Goal: Book appointment/travel/reservation

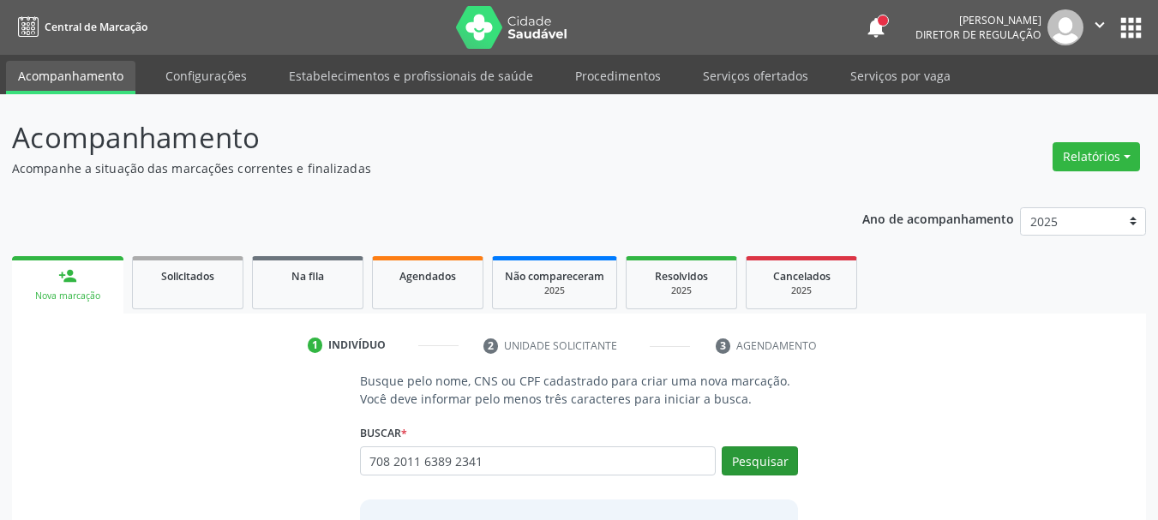
type input "708 2011 6389 2341"
click at [769, 464] on button "Pesquisar" at bounding box center [760, 460] width 76 height 29
type input "708 2011 6389 2341"
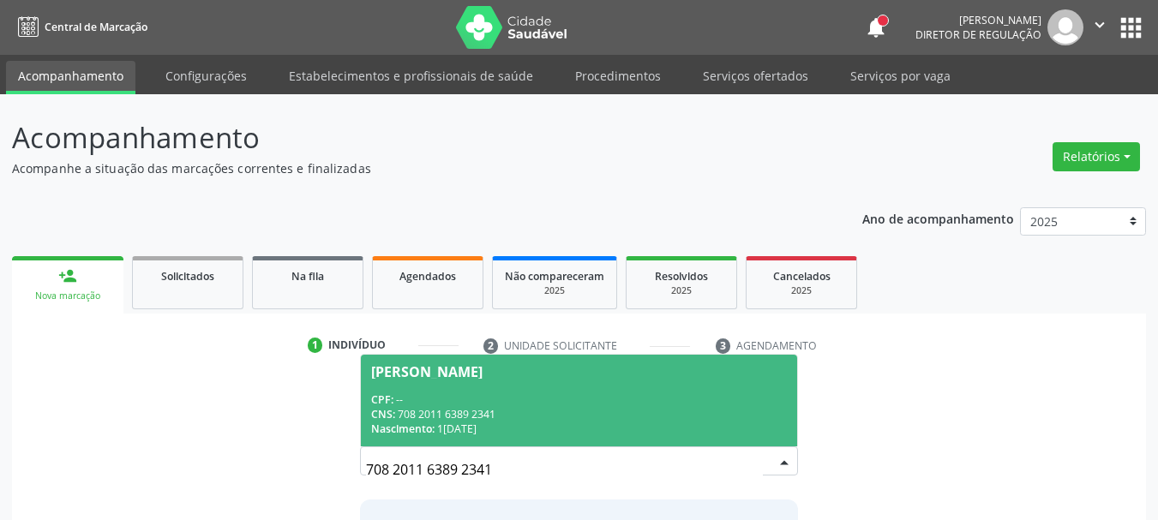
click at [565, 404] on div "CPF: --" at bounding box center [579, 399] width 416 height 15
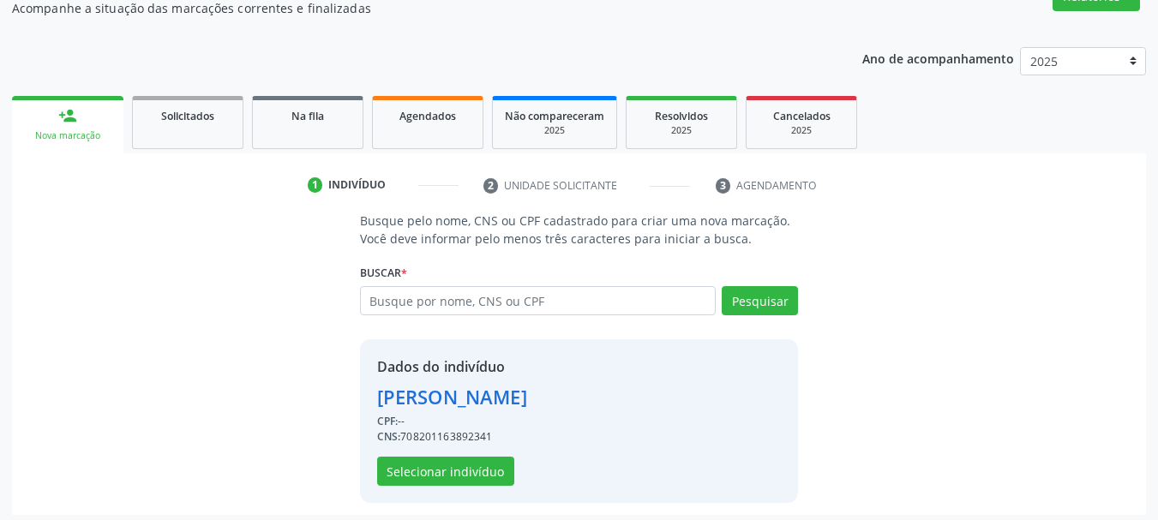
scroll to position [167, 0]
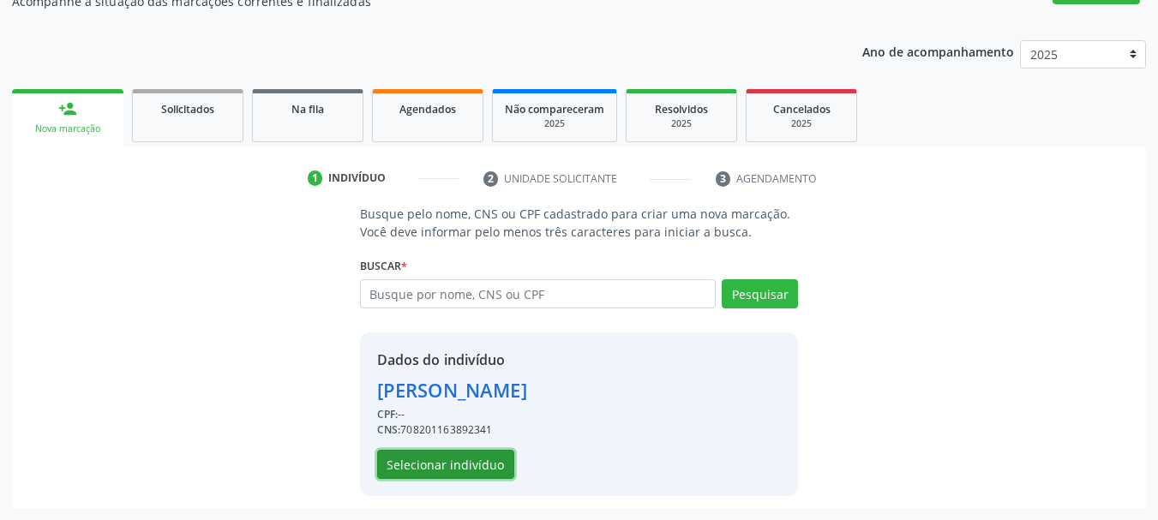
click at [449, 466] on button "Selecionar indivíduo" at bounding box center [445, 464] width 137 height 29
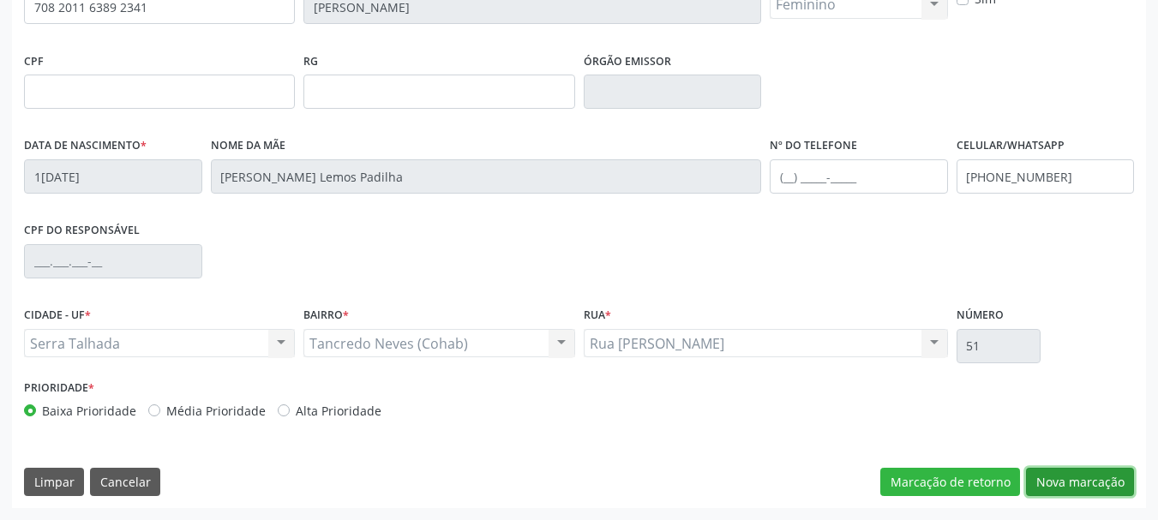
drag, startPoint x: 1065, startPoint y: 481, endPoint x: 605, endPoint y: 297, distance: 495.3
click at [1065, 480] on button "Nova marcação" at bounding box center [1080, 482] width 108 height 29
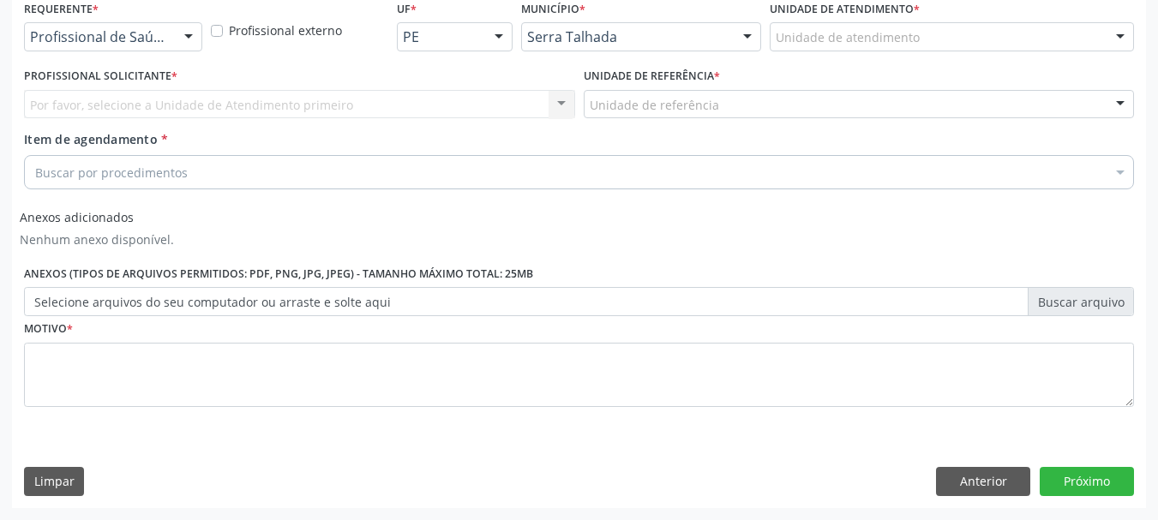
scroll to position [376, 0]
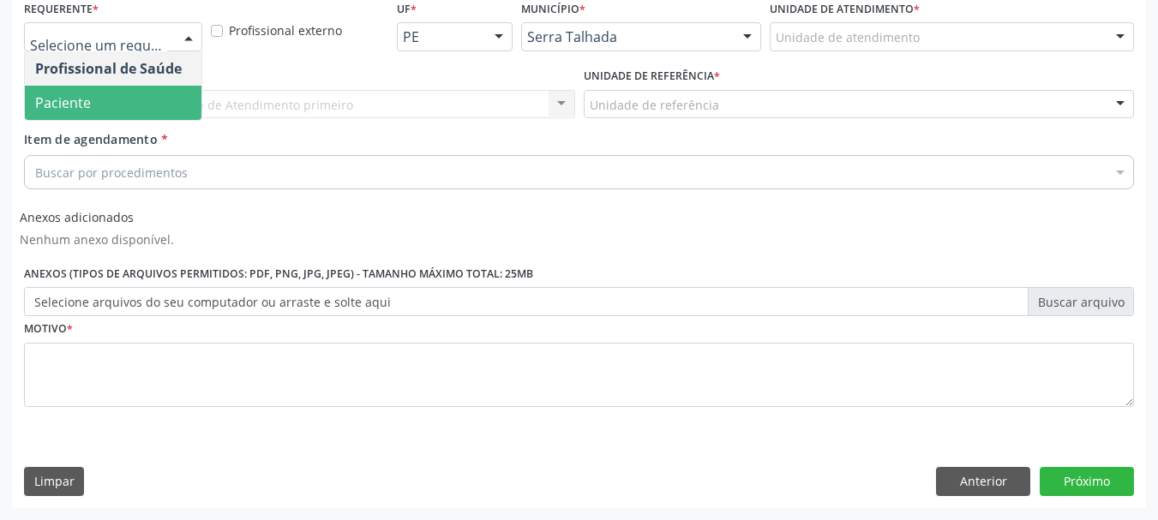
click at [114, 100] on span "Paciente" at bounding box center [113, 103] width 177 height 34
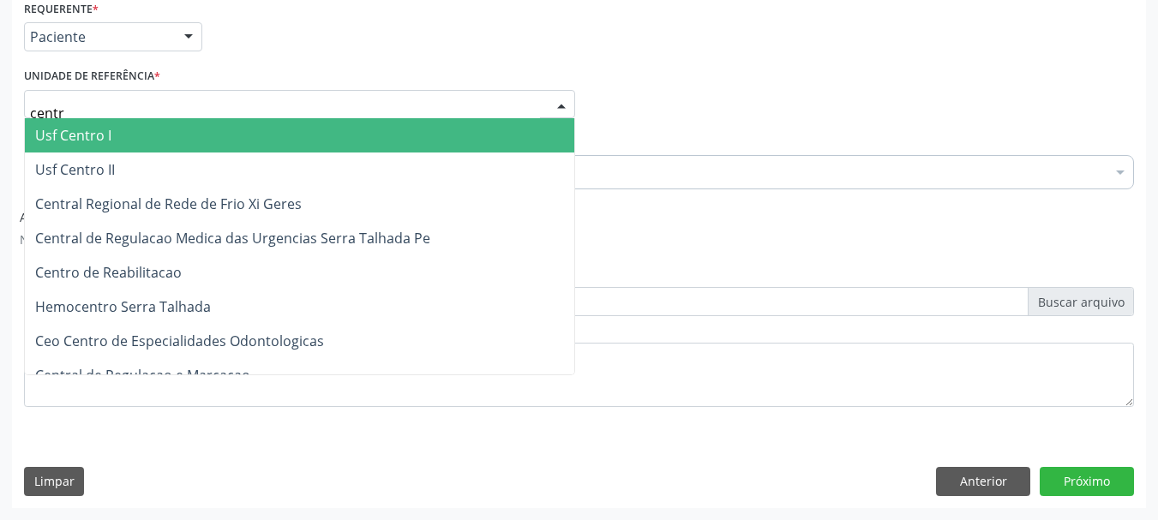
type input "centro"
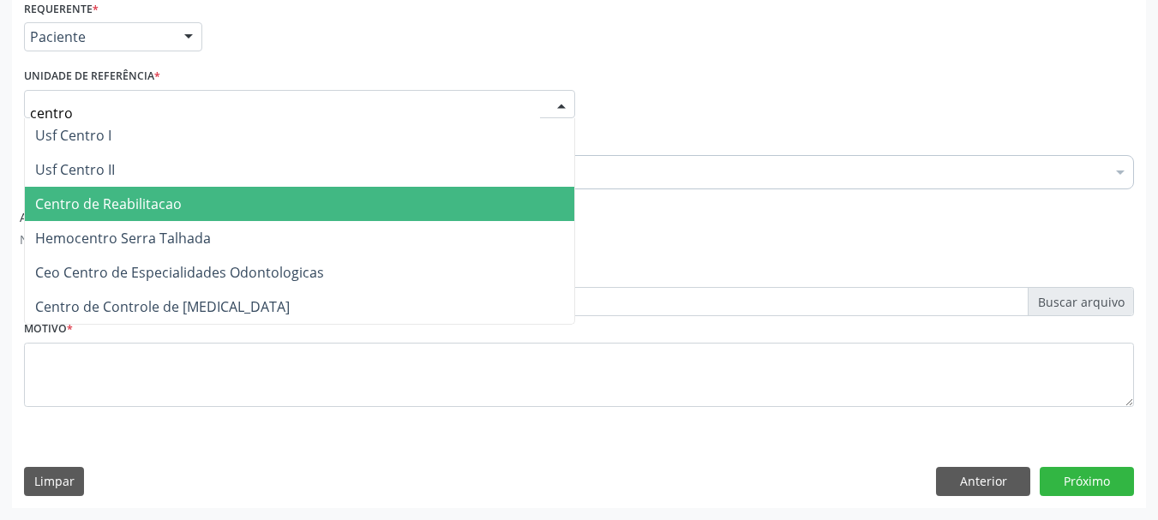
click at [181, 199] on span "Centro de Reabilitacao" at bounding box center [299, 204] width 549 height 34
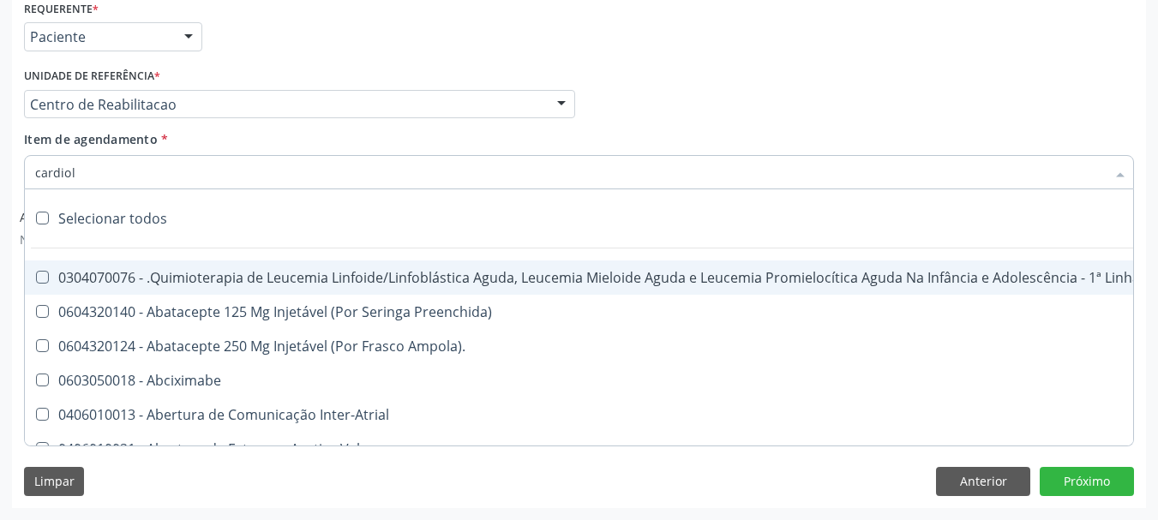
type input "cardiolo"
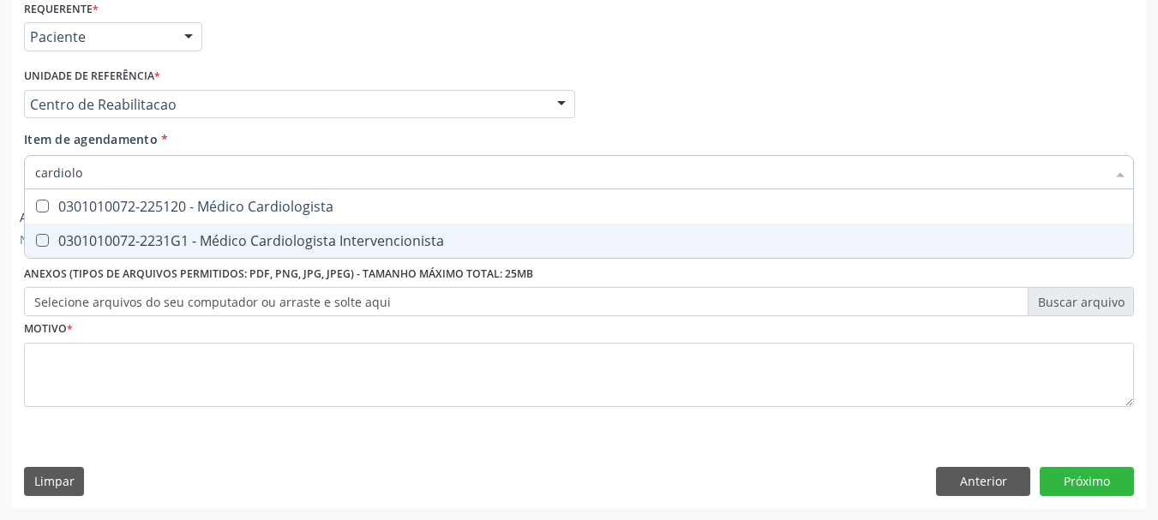
click at [247, 208] on div "0301010072-225120 - Médico Cardiologista" at bounding box center [578, 207] width 1087 height 14
checkbox Cardiologista "true"
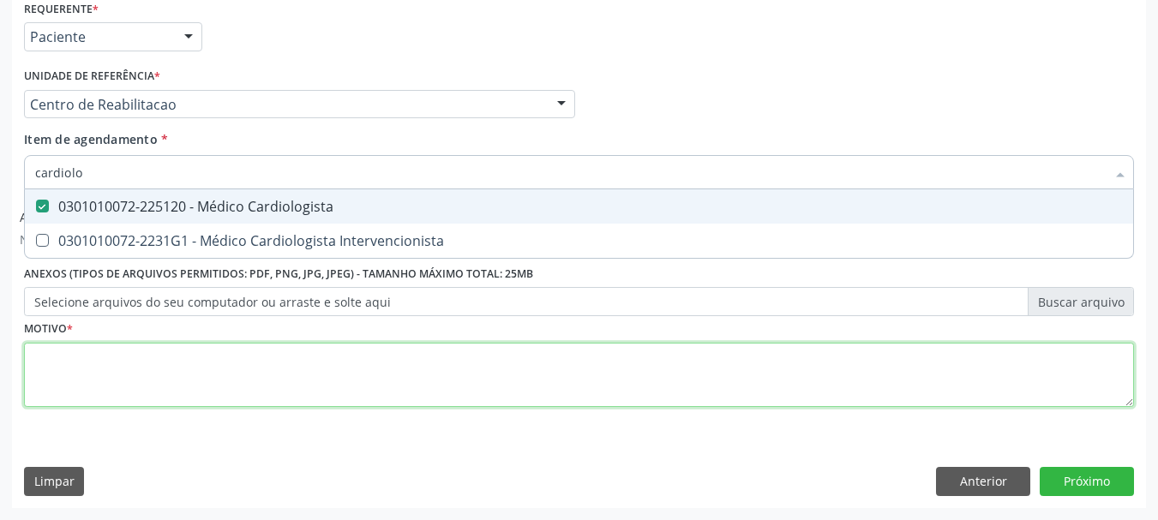
click at [111, 368] on div "Requerente * Paciente Profissional de Saúde Paciente Nenhum resultado encontrad…" at bounding box center [579, 213] width 1110 height 435
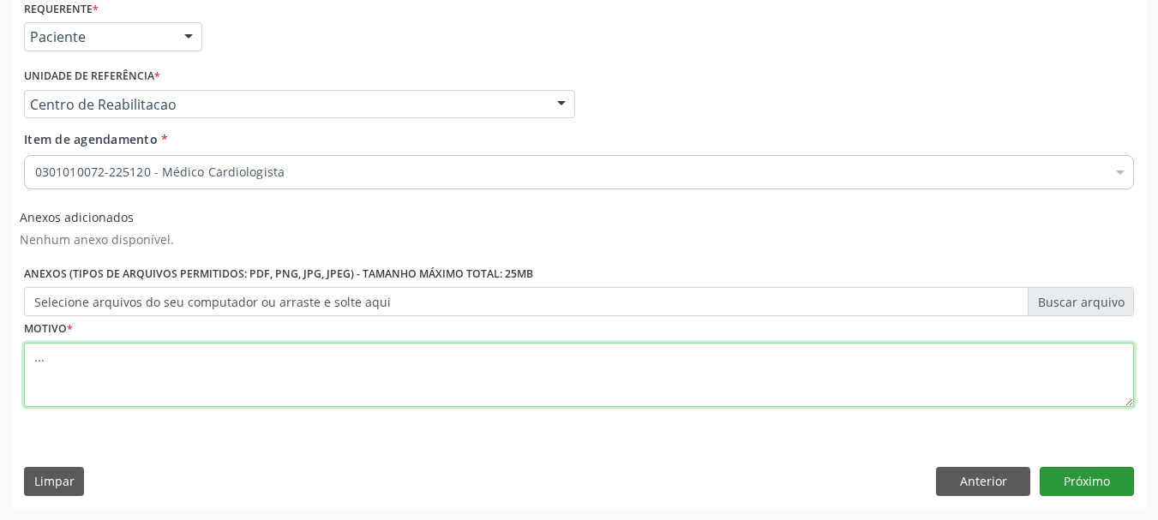
type textarea "..."
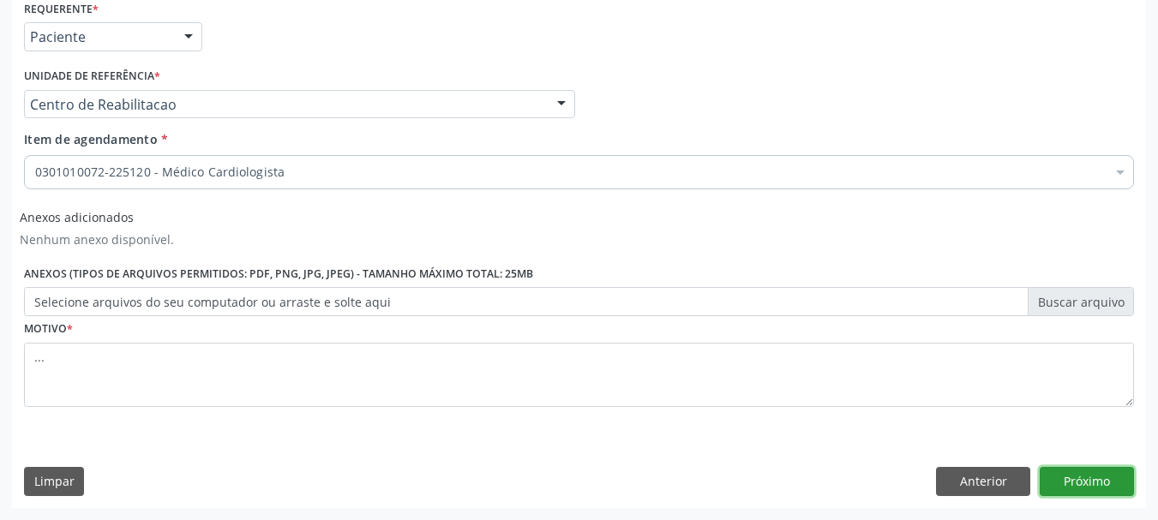
click at [1105, 477] on button "Próximo" at bounding box center [1086, 481] width 94 height 29
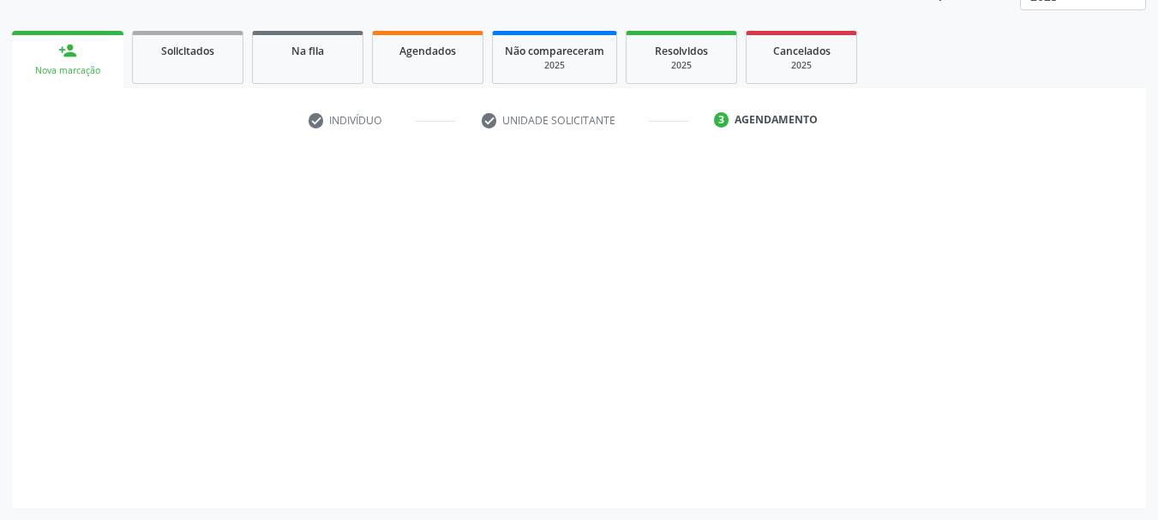
scroll to position [225, 0]
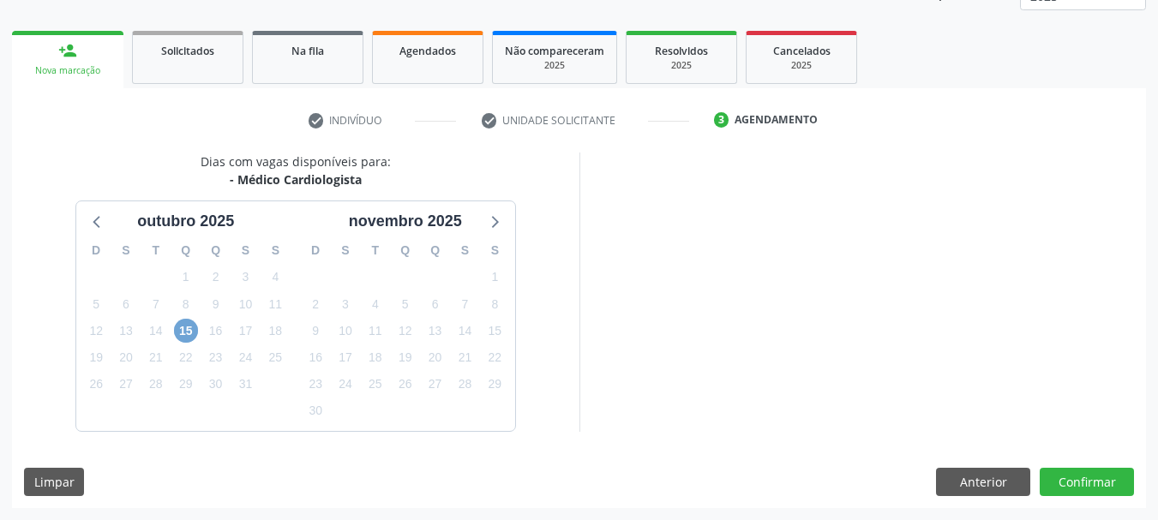
click at [183, 332] on span "15" at bounding box center [186, 331] width 24 height 24
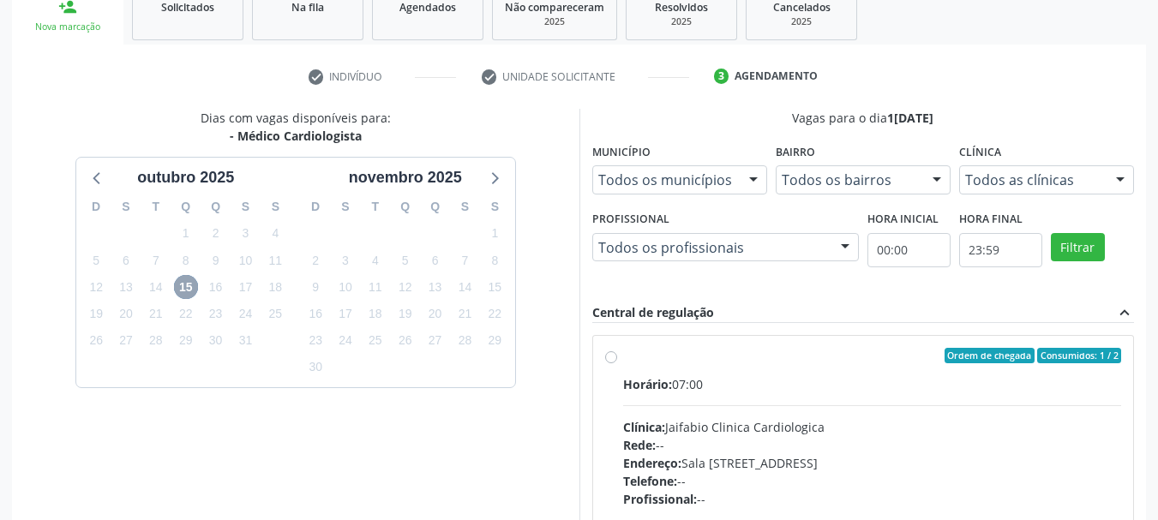
scroll to position [311, 0]
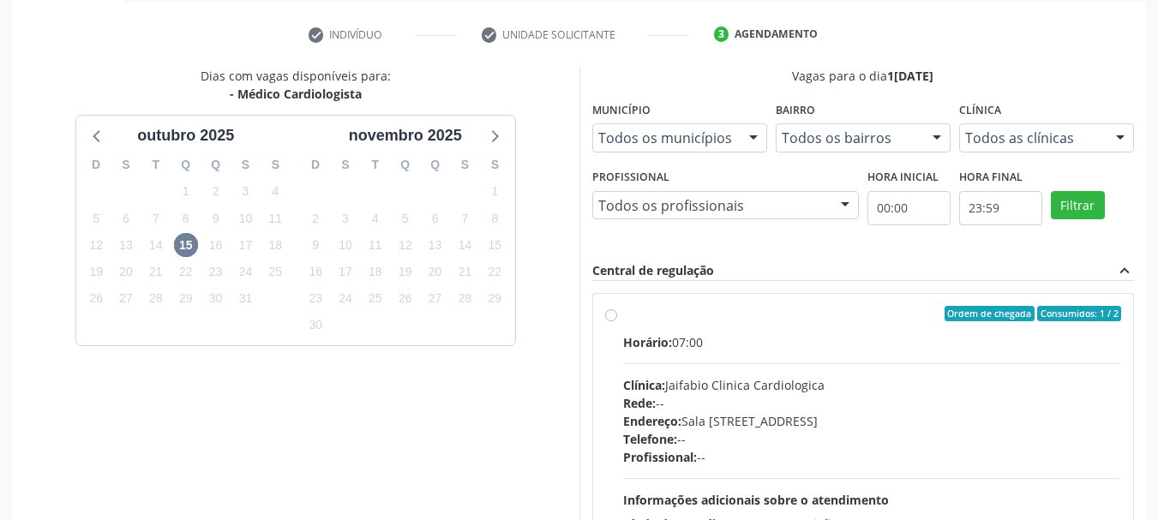
click at [623, 316] on label "Ordem de chegada Consumidos: 1 / 2 Horário: 07:00 Clínica: Jaifabio Clinica Car…" at bounding box center [872, 437] width 499 height 263
click at [613, 316] on input "Ordem de chegada Consumidos: 1 / 2 Horário: 07:00 Clínica: Jaifabio Clinica Car…" at bounding box center [611, 313] width 12 height 15
radio input "true"
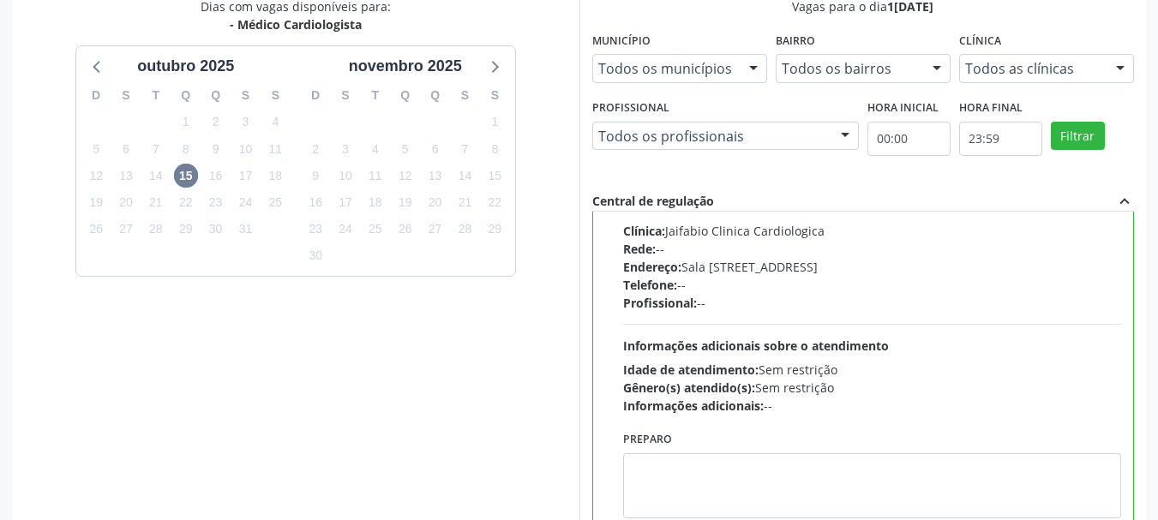
scroll to position [504, 0]
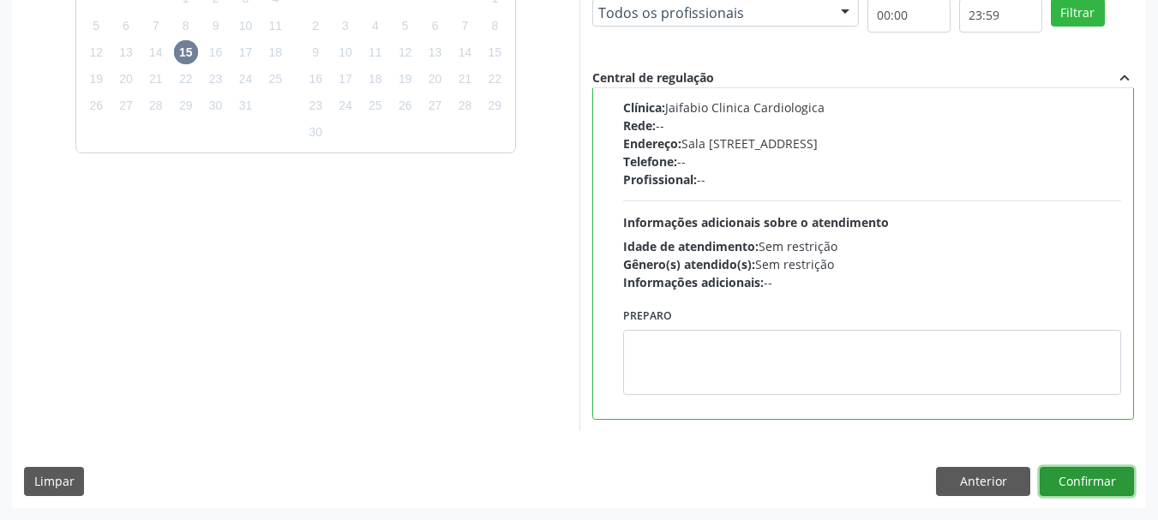
click at [1093, 475] on button "Confirmar" at bounding box center [1086, 481] width 94 height 29
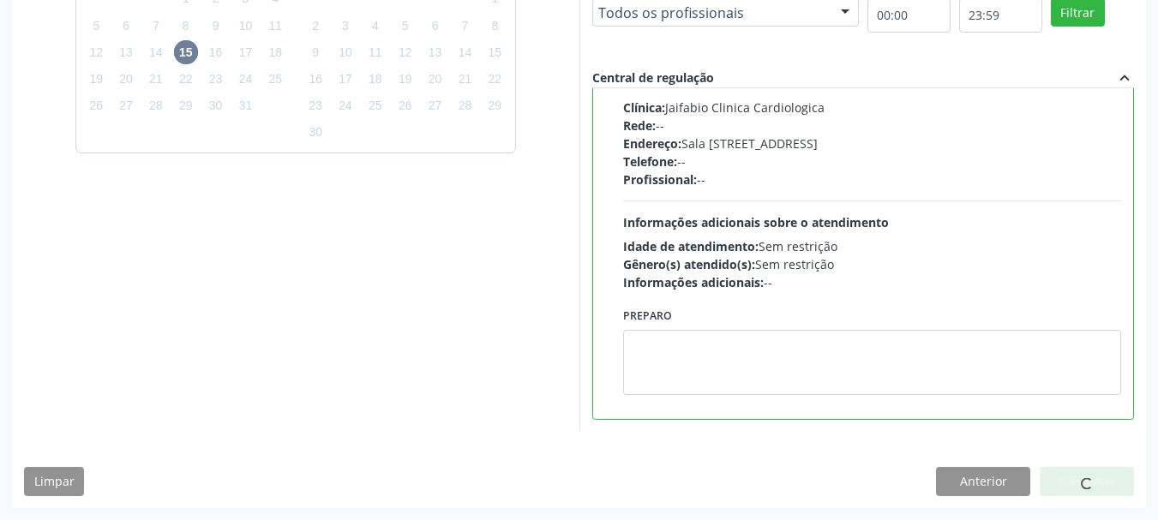
scroll to position [45, 0]
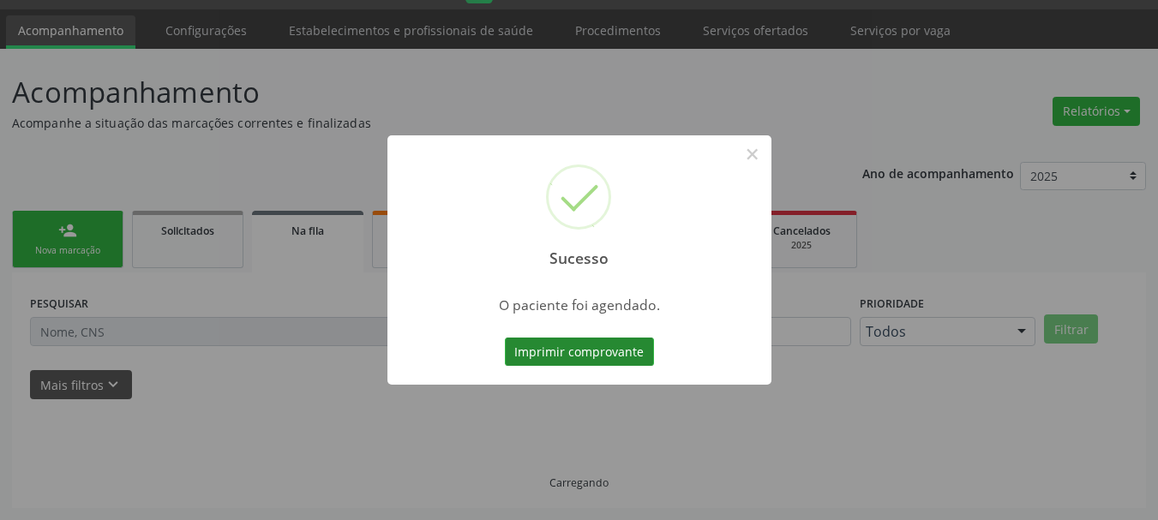
click at [591, 351] on button "Imprimir comprovante" at bounding box center [579, 352] width 149 height 29
